Goal: Entertainment & Leisure: Consume media (video, audio)

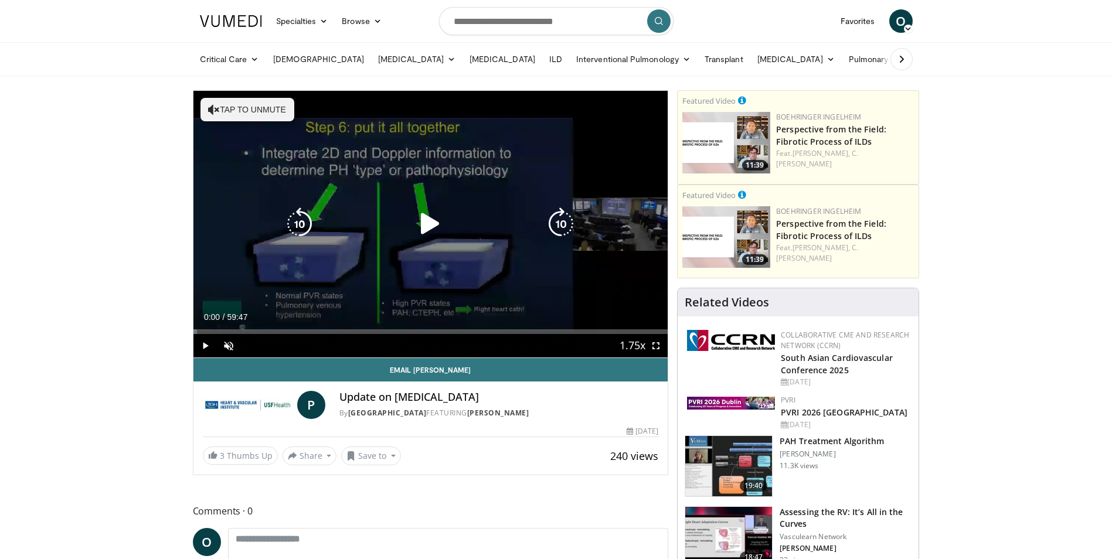
click at [431, 215] on icon "Video Player" at bounding box center [430, 224] width 33 height 33
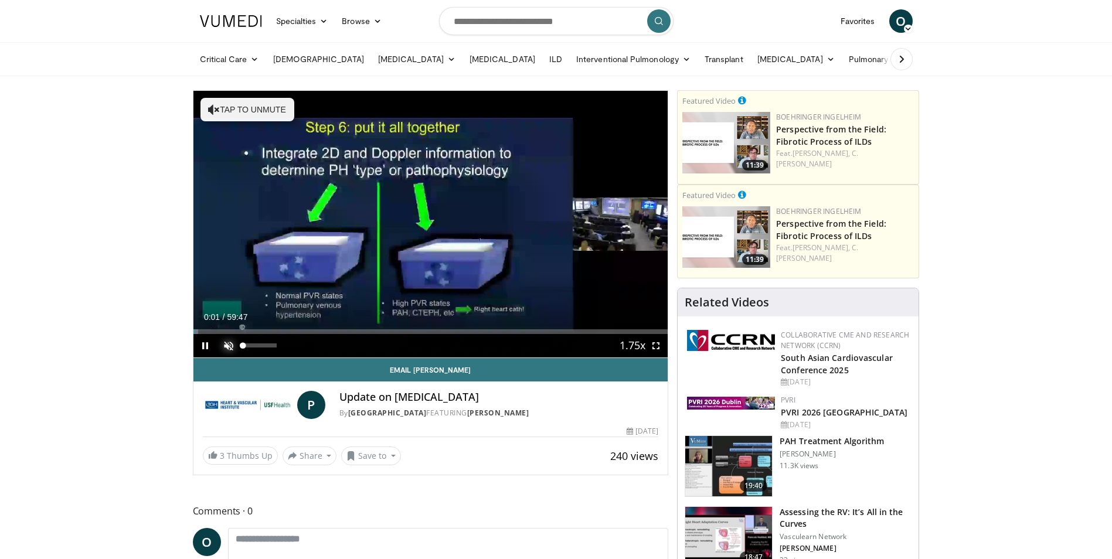
click at [230, 344] on span "Video Player" at bounding box center [228, 345] width 23 height 23
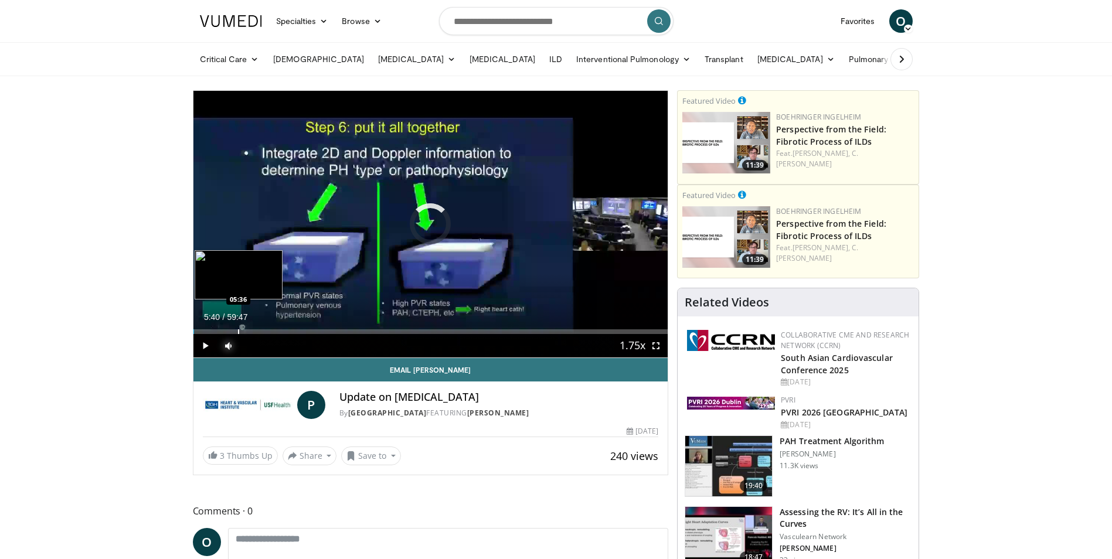
click at [238, 330] on div "Progress Bar" at bounding box center [238, 332] width 1 height 5
click at [270, 330] on div "Loaded : 16.31% 09:44 10:02" at bounding box center [430, 332] width 475 height 5
